Goal: Task Accomplishment & Management: Use online tool/utility

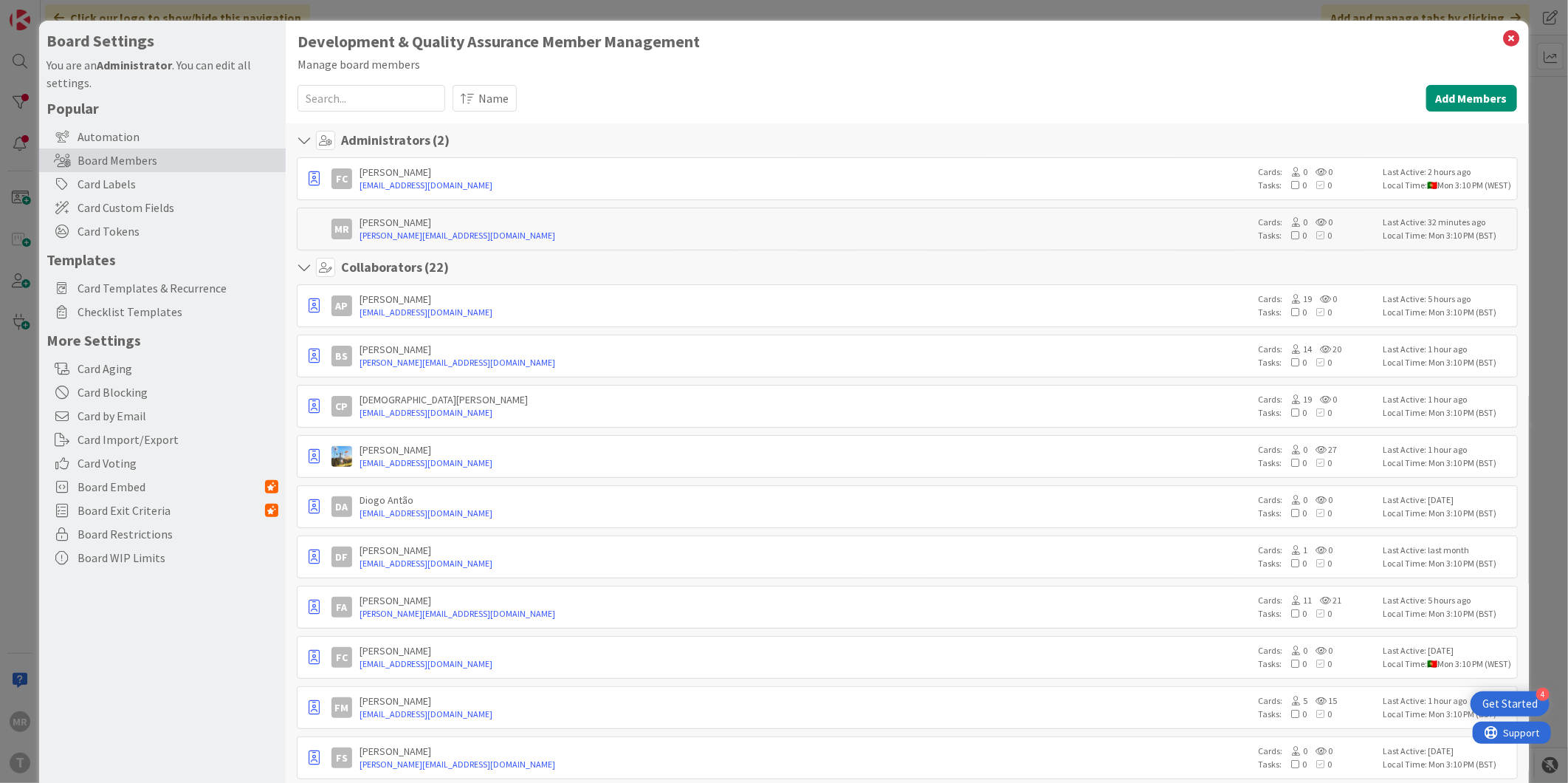
scroll to position [656, 0]
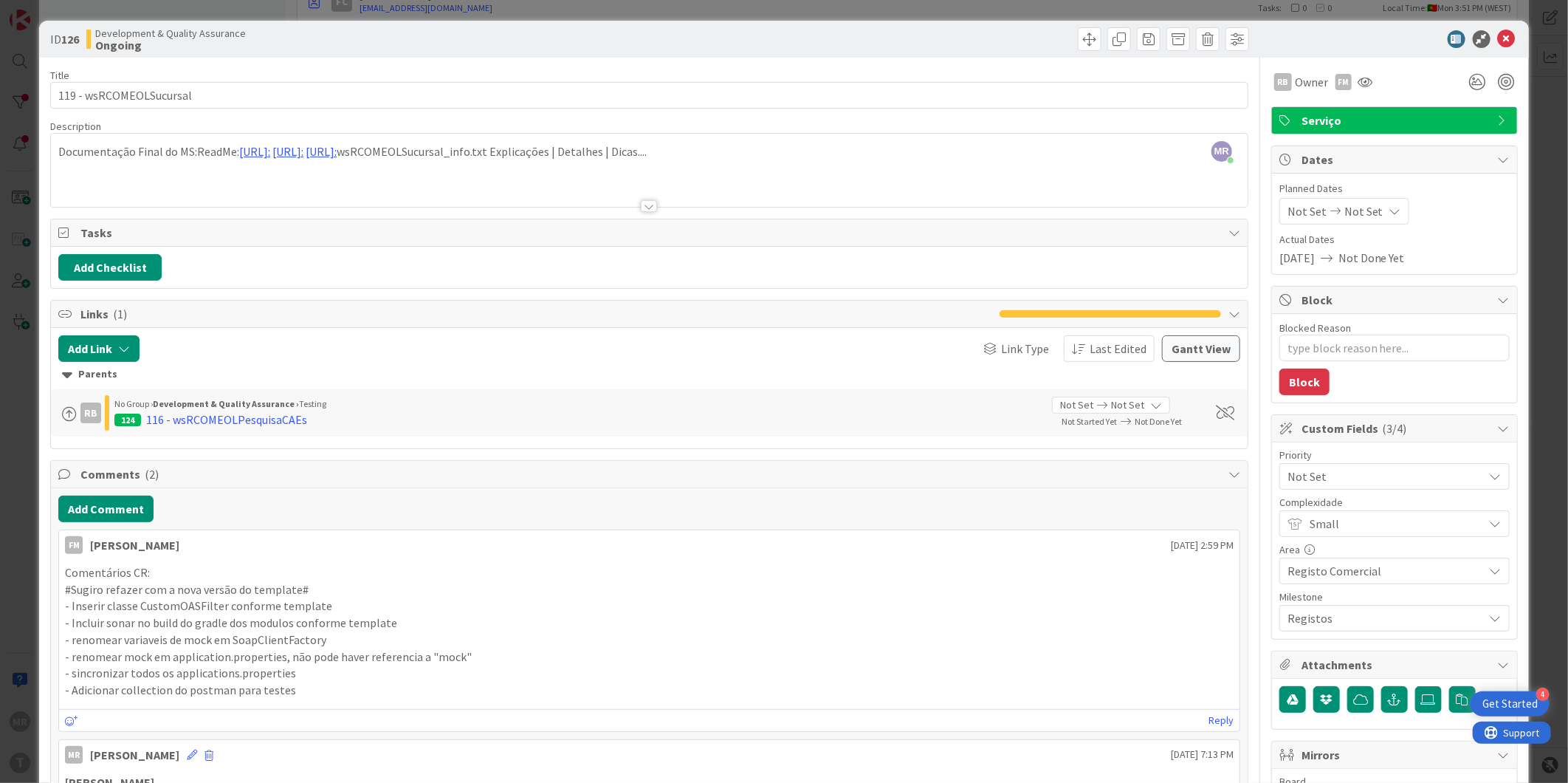
type textarea "x"
click at [1498, 40] on icon at bounding box center [1506, 39] width 18 height 18
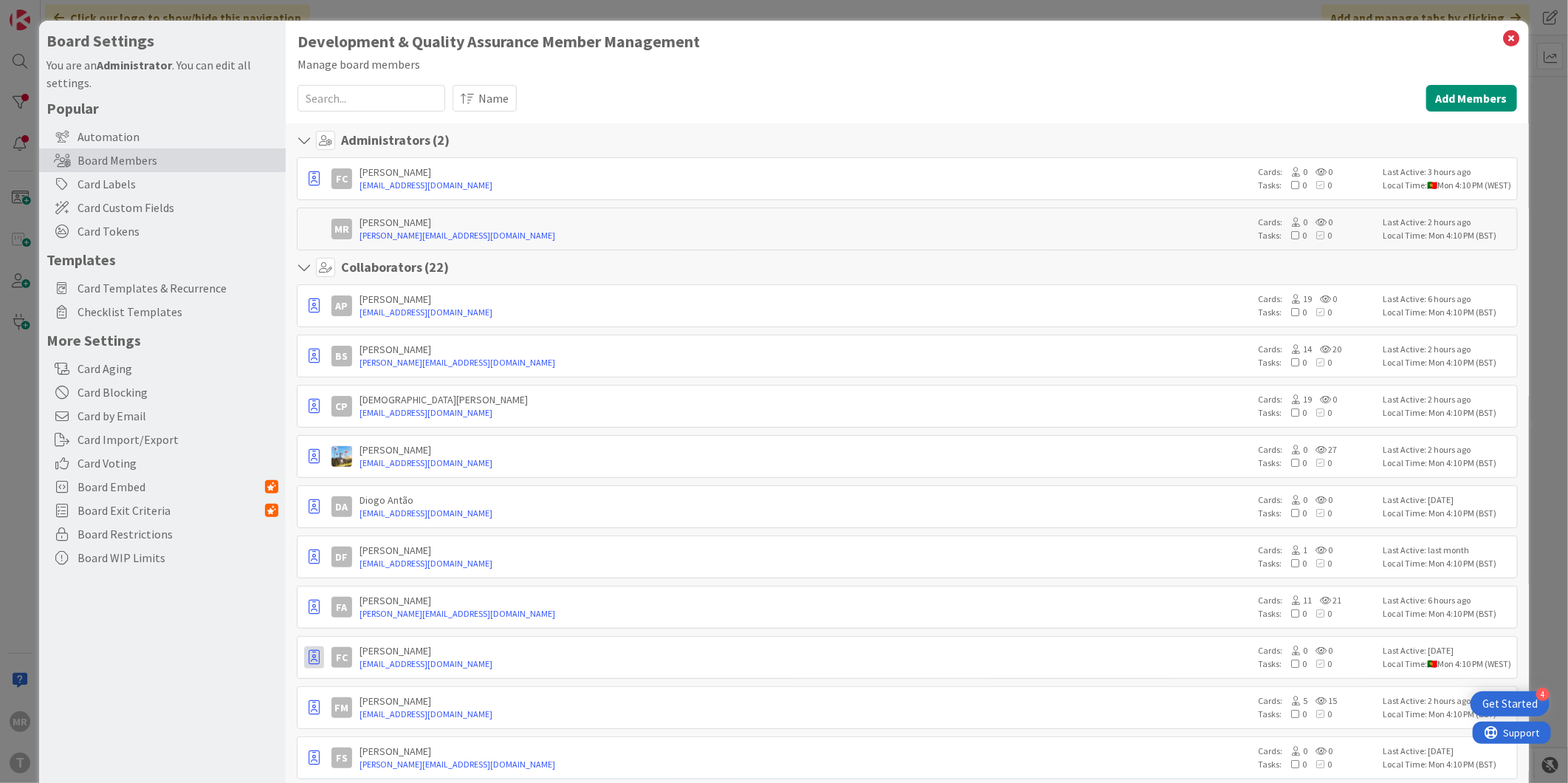
scroll to position [82, 0]
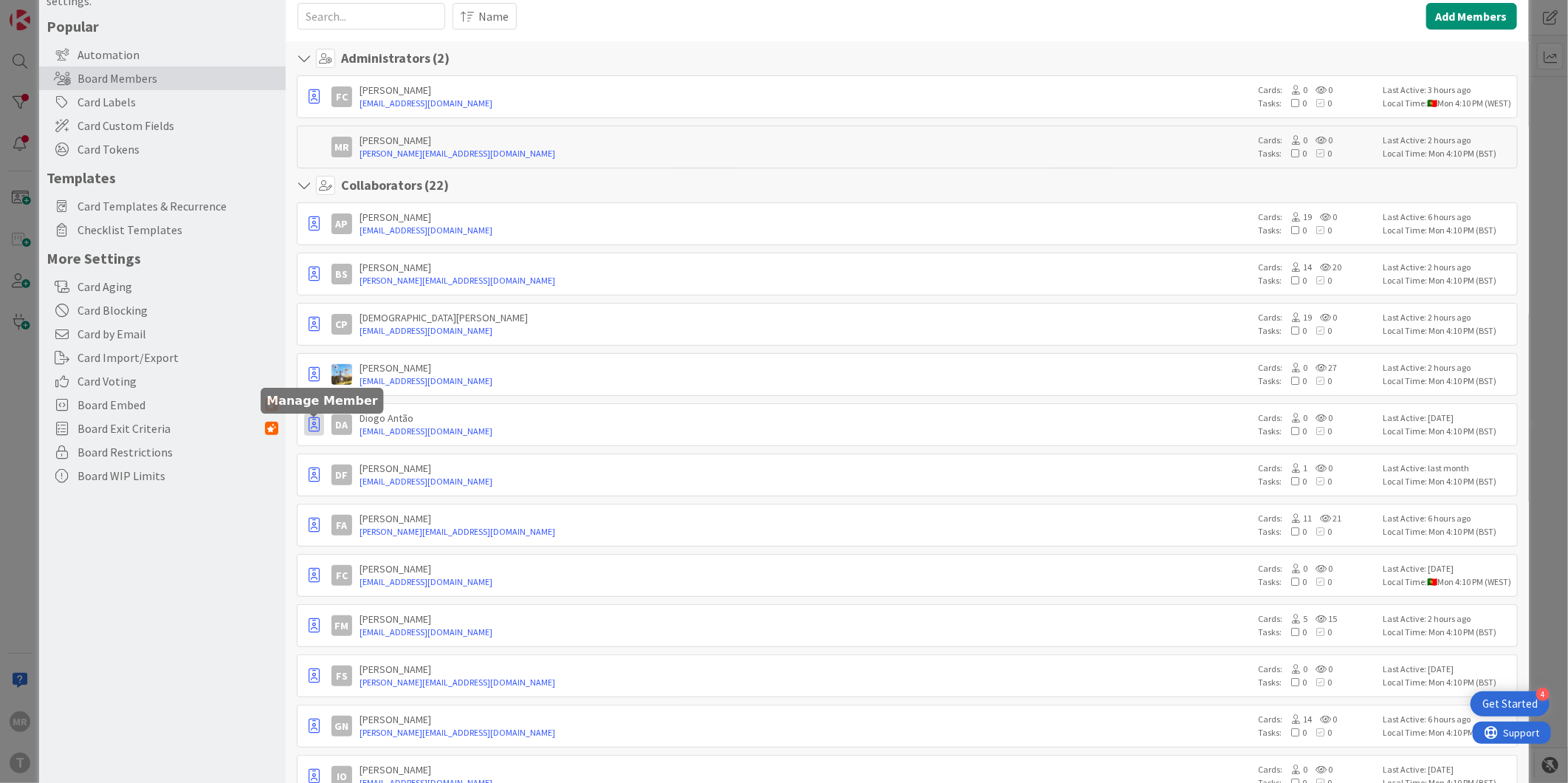
click at [314, 419] on icon "button" at bounding box center [314, 425] width 11 height 15
click at [335, 536] on p "Remove from Board" at bounding box center [383, 532] width 96 height 10
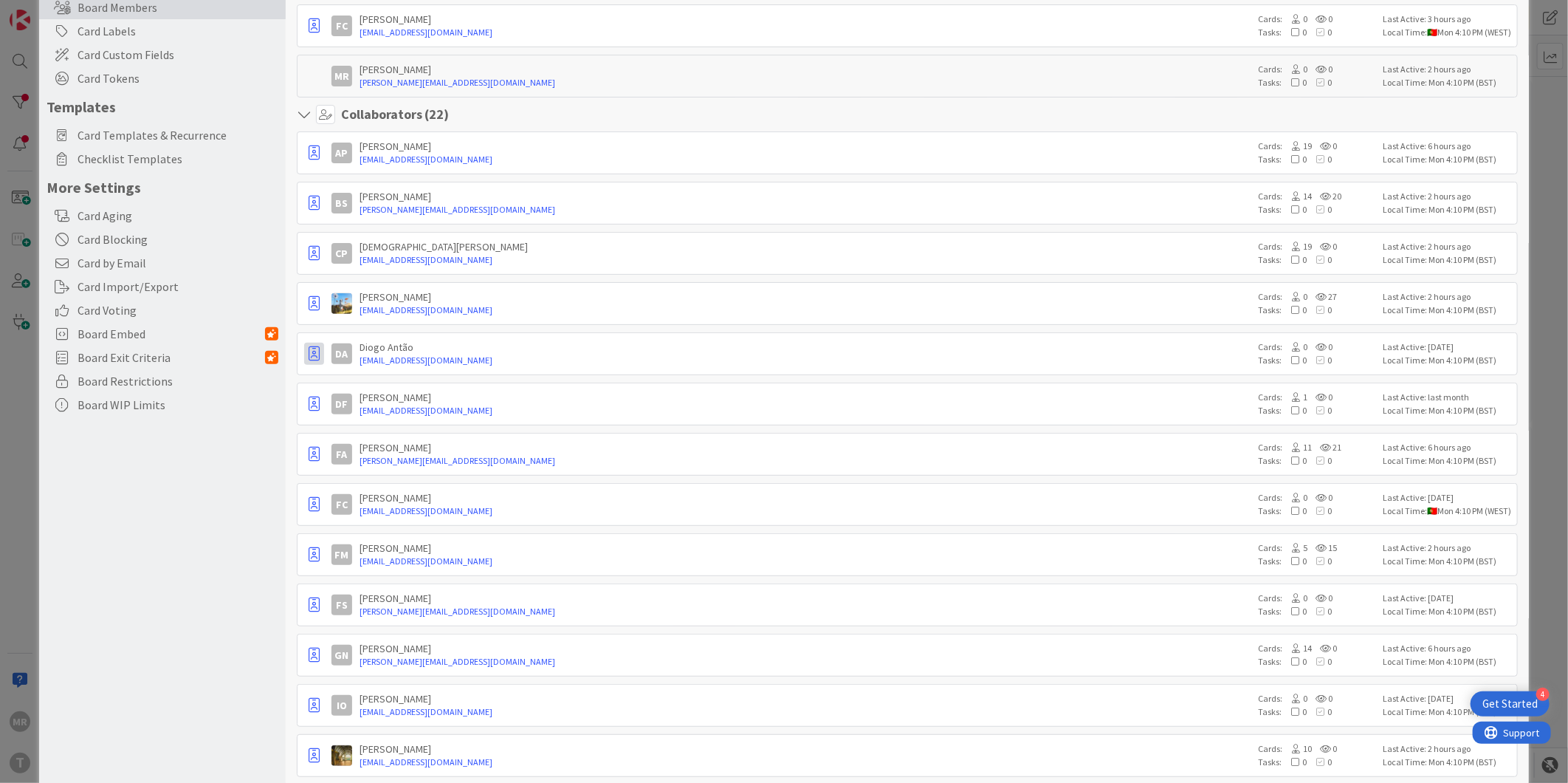
scroll to position [164, 0]
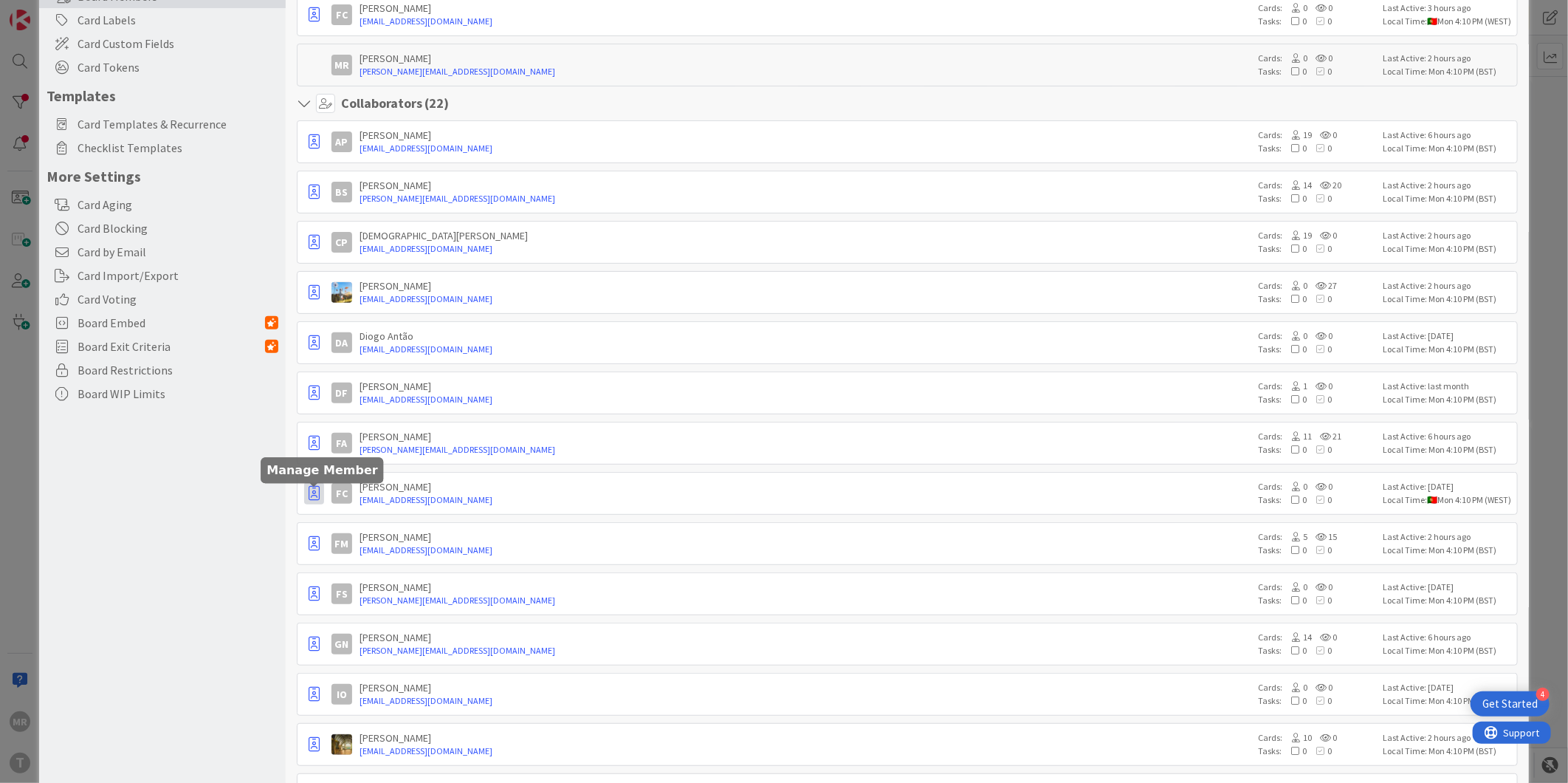
click at [309, 500] on icon "button" at bounding box center [314, 494] width 11 height 15
click at [352, 602] on p "Remove from Board" at bounding box center [383, 600] width 96 height 10
click at [309, 595] on icon "button" at bounding box center [314, 594] width 11 height 15
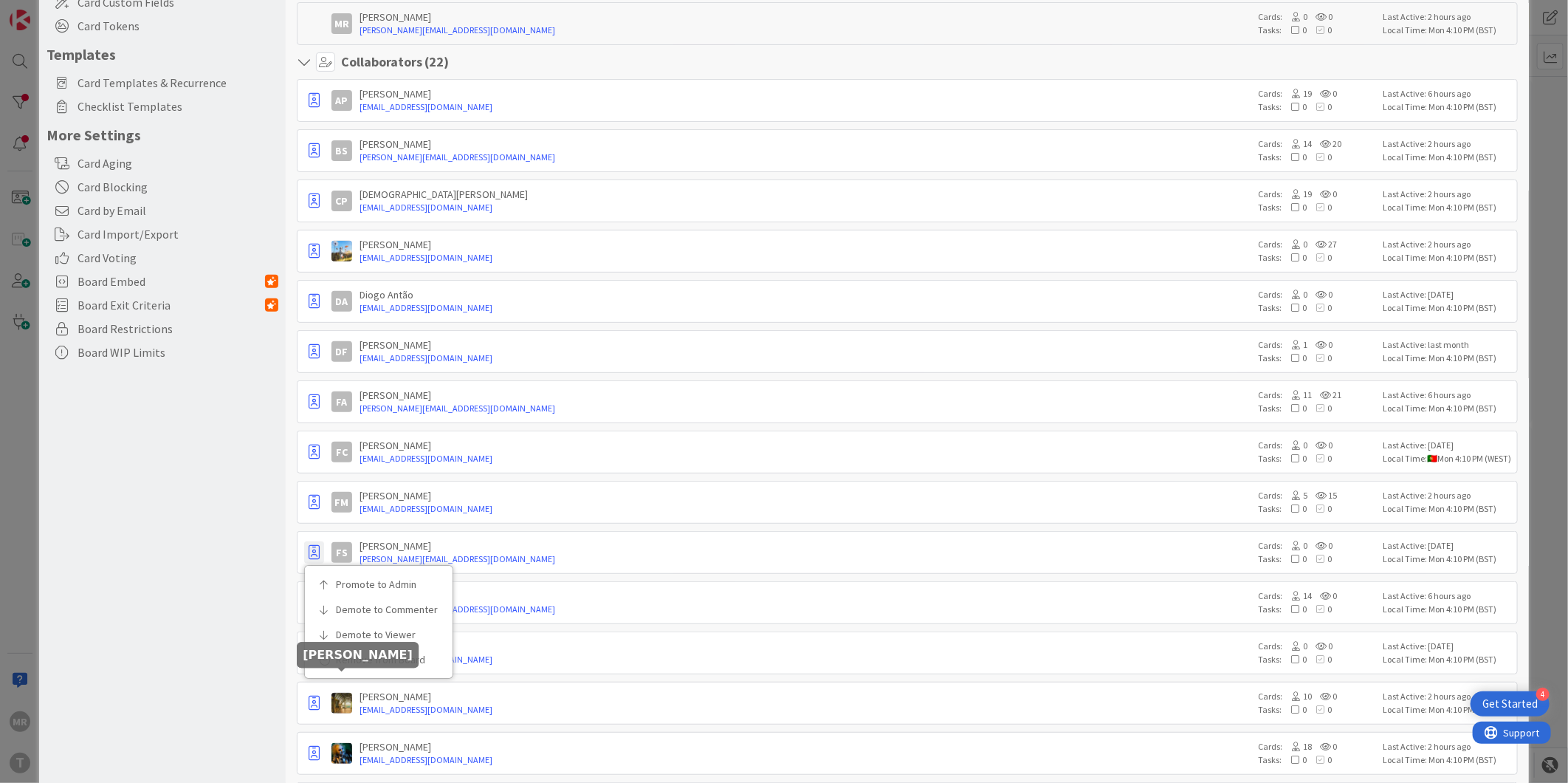
scroll to position [246, 0]
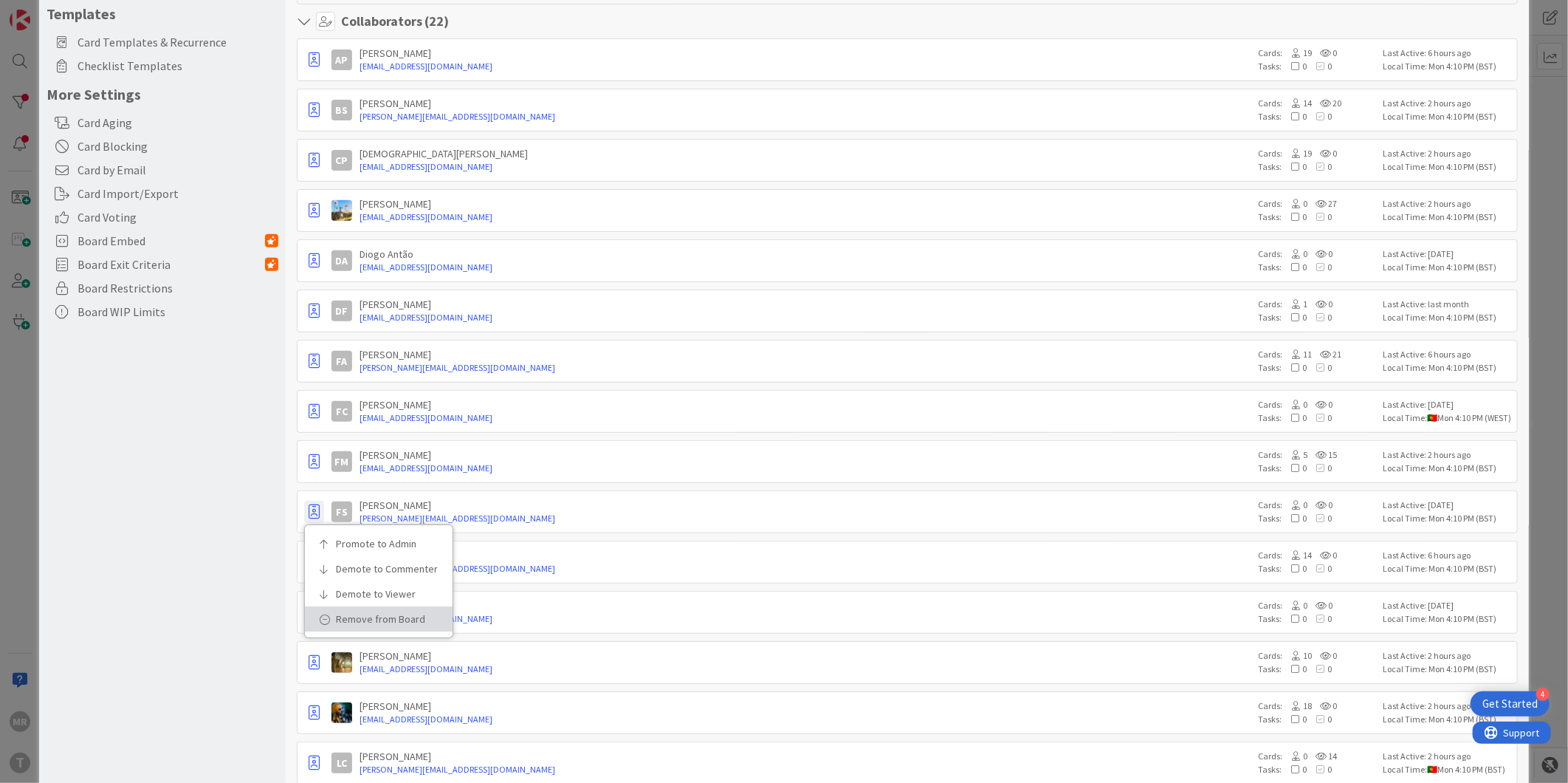
click at [357, 616] on p "Remove from Board" at bounding box center [383, 619] width 96 height 10
click at [311, 517] on icon "button" at bounding box center [314, 512] width 11 height 15
click at [352, 586] on link "Demote to Viewer" at bounding box center [379, 594] width 148 height 25
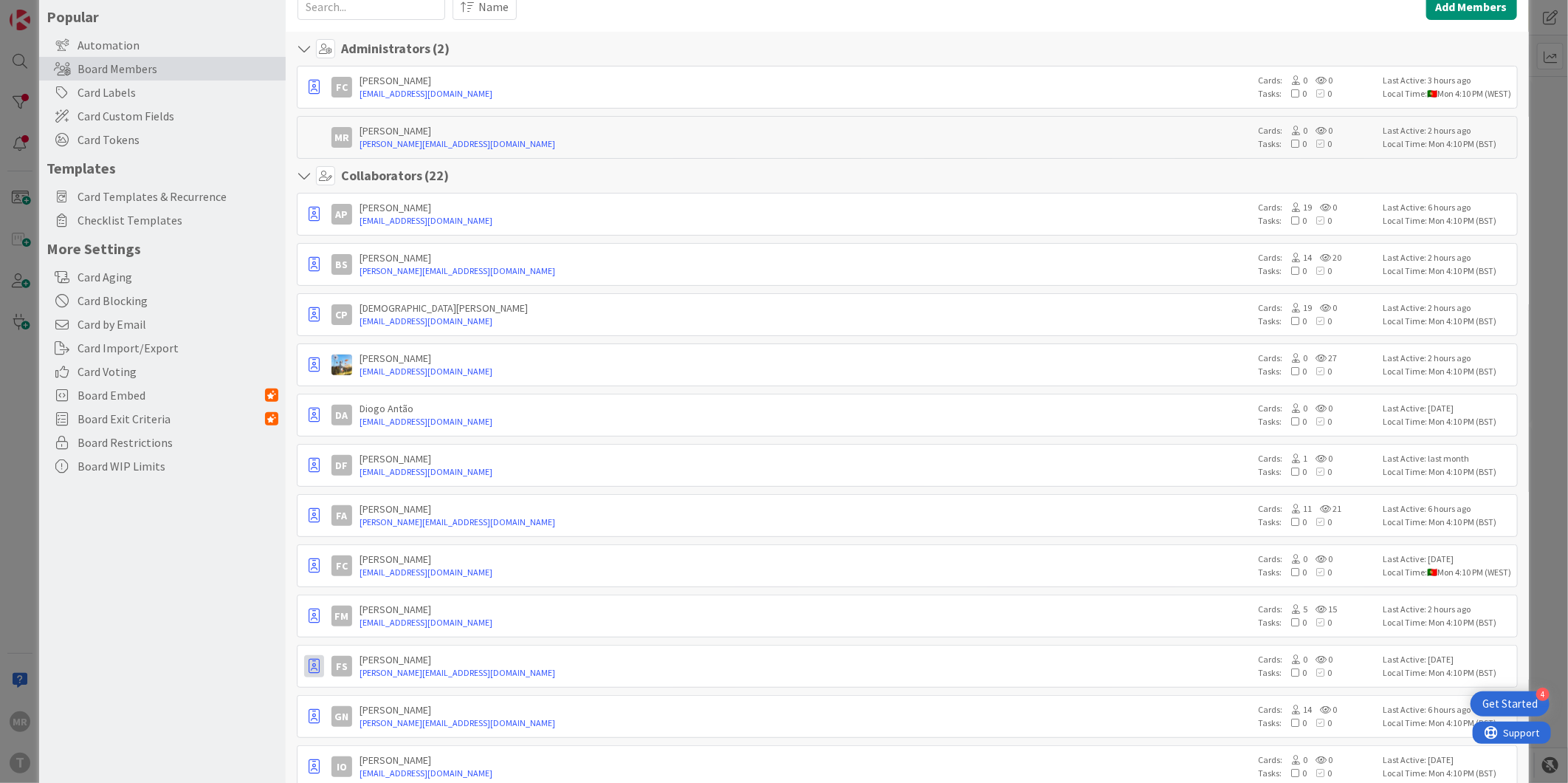
scroll to position [0, 0]
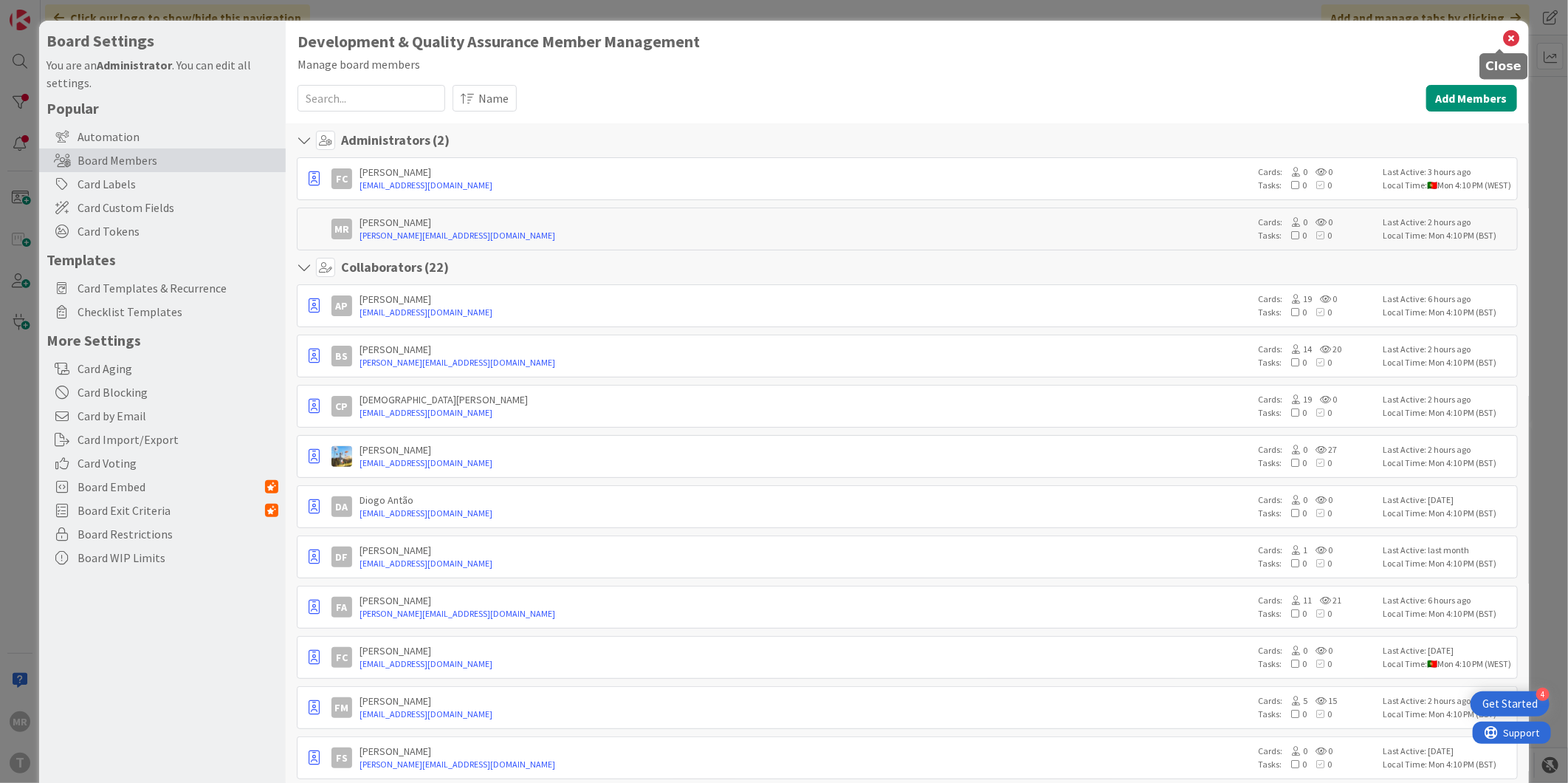
click at [1506, 34] on icon at bounding box center [1512, 38] width 19 height 21
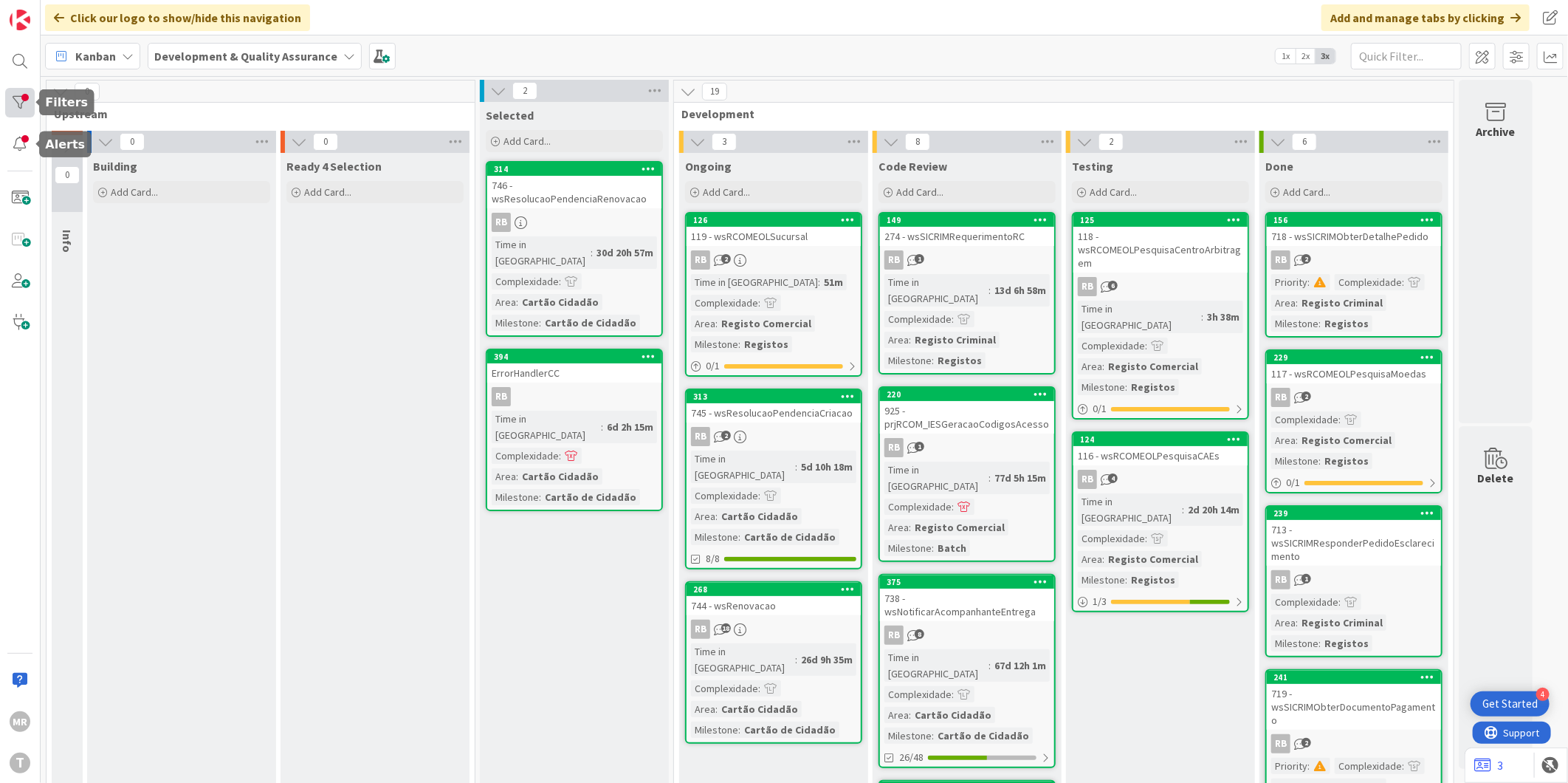
click at [24, 102] on div at bounding box center [19, 102] width 29 height 29
